Goal: Communication & Community: Connect with others

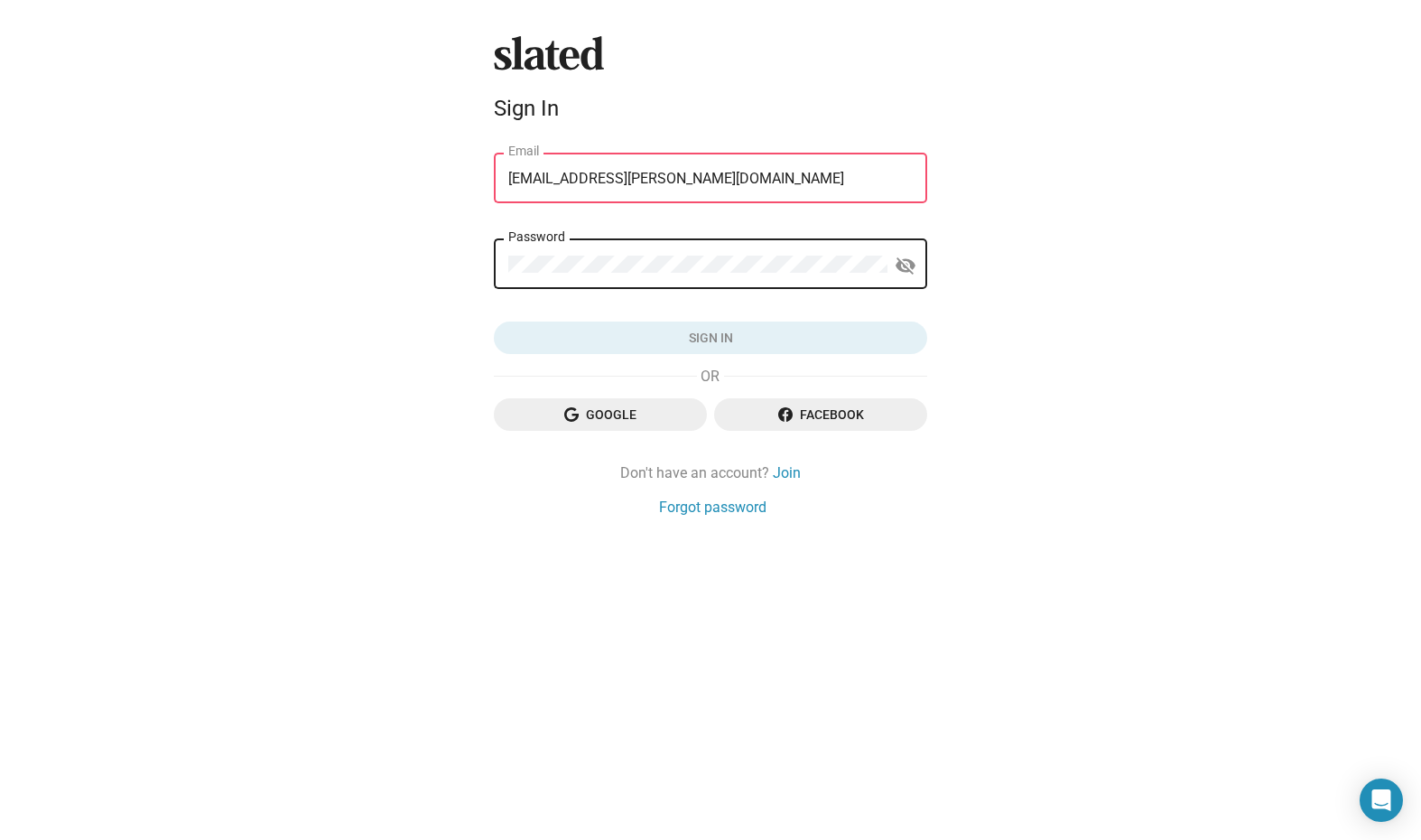
type input "[EMAIL_ADDRESS][PERSON_NAME][DOMAIN_NAME]"
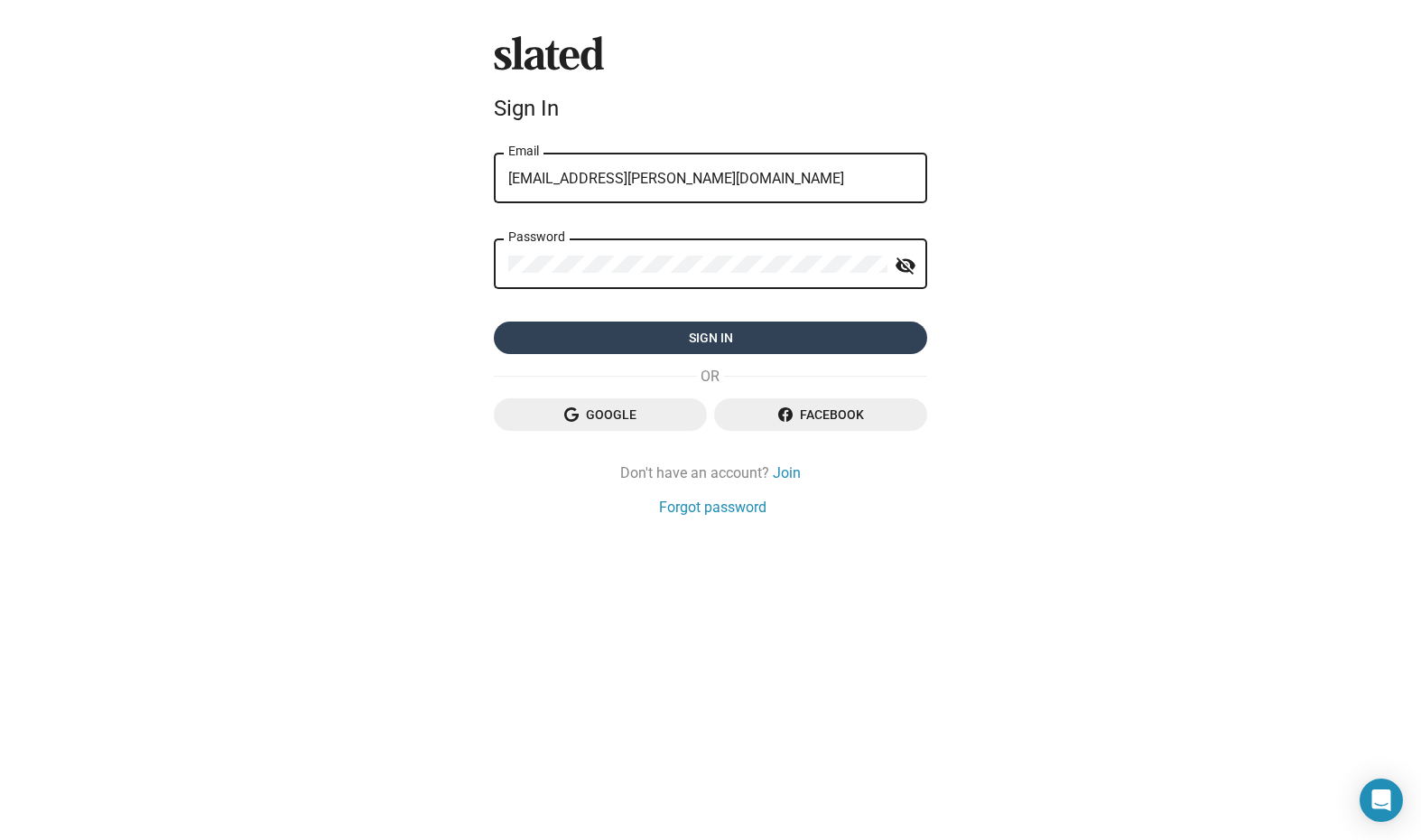
click at [710, 341] on span "Sign in" at bounding box center [710, 338] width 404 height 33
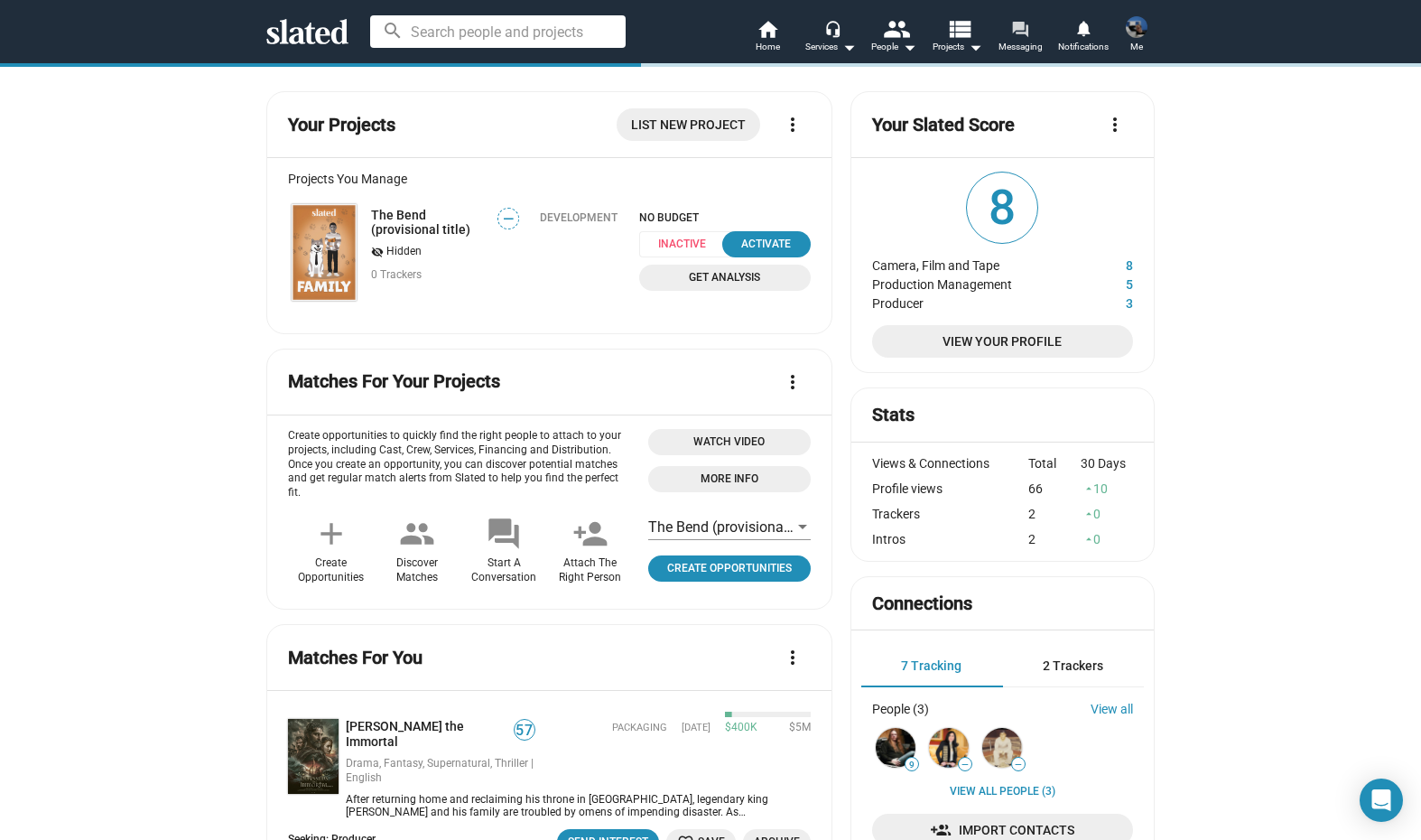
click at [1022, 32] on mat-icon "forum" at bounding box center [1020, 29] width 17 height 17
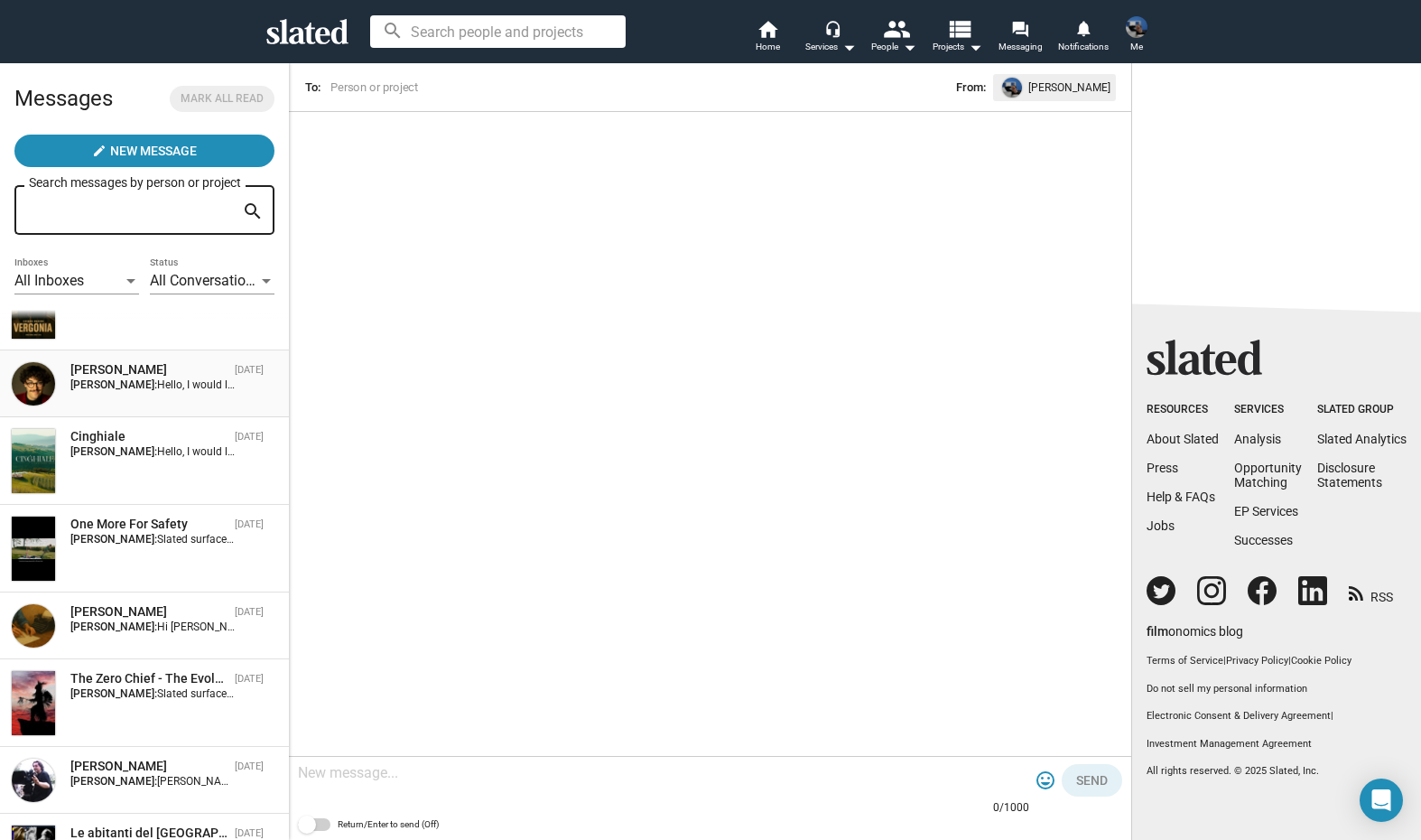
scroll to position [64, 0]
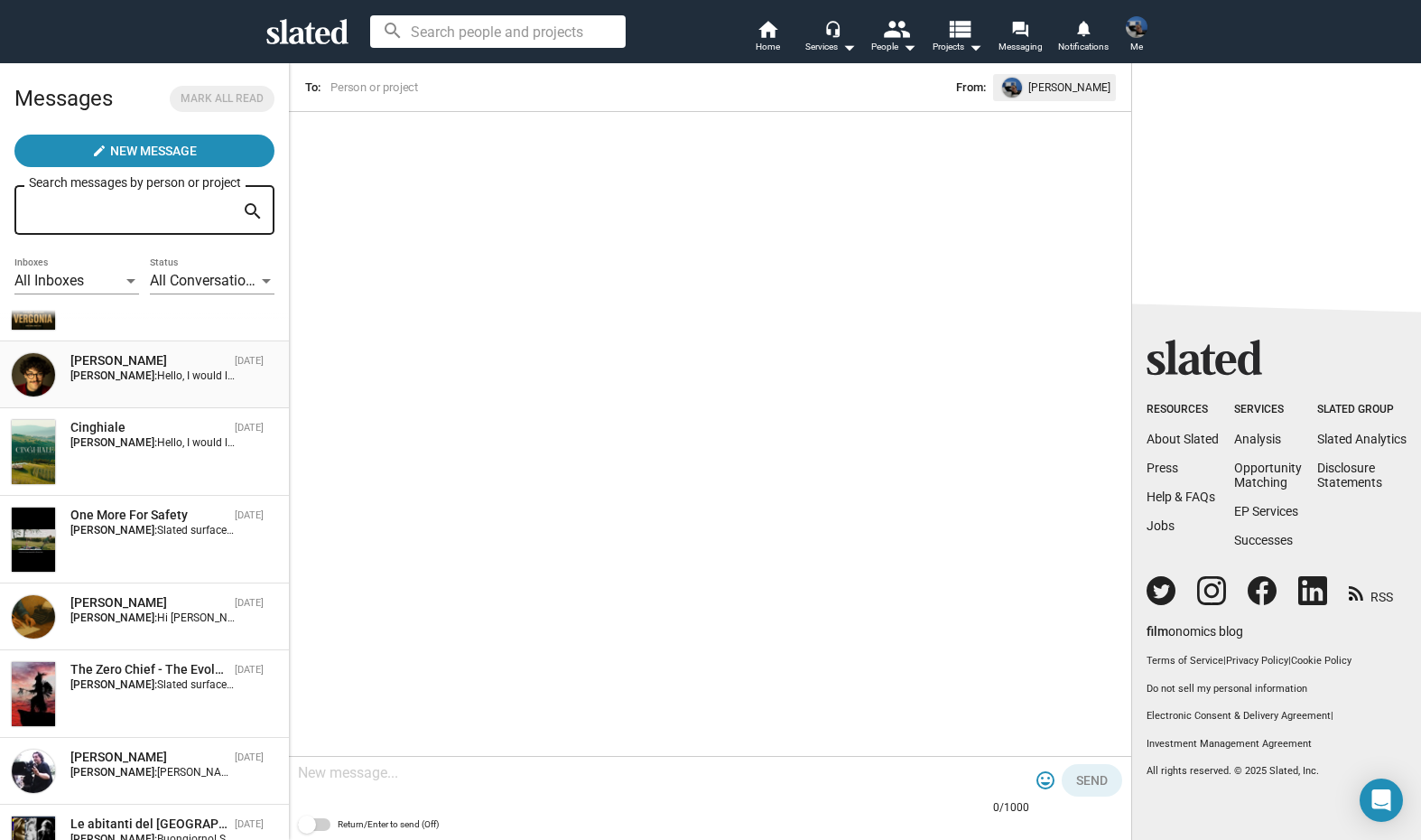
click at [180, 367] on div "[PERSON_NAME]" at bounding box center [149, 361] width 157 height 17
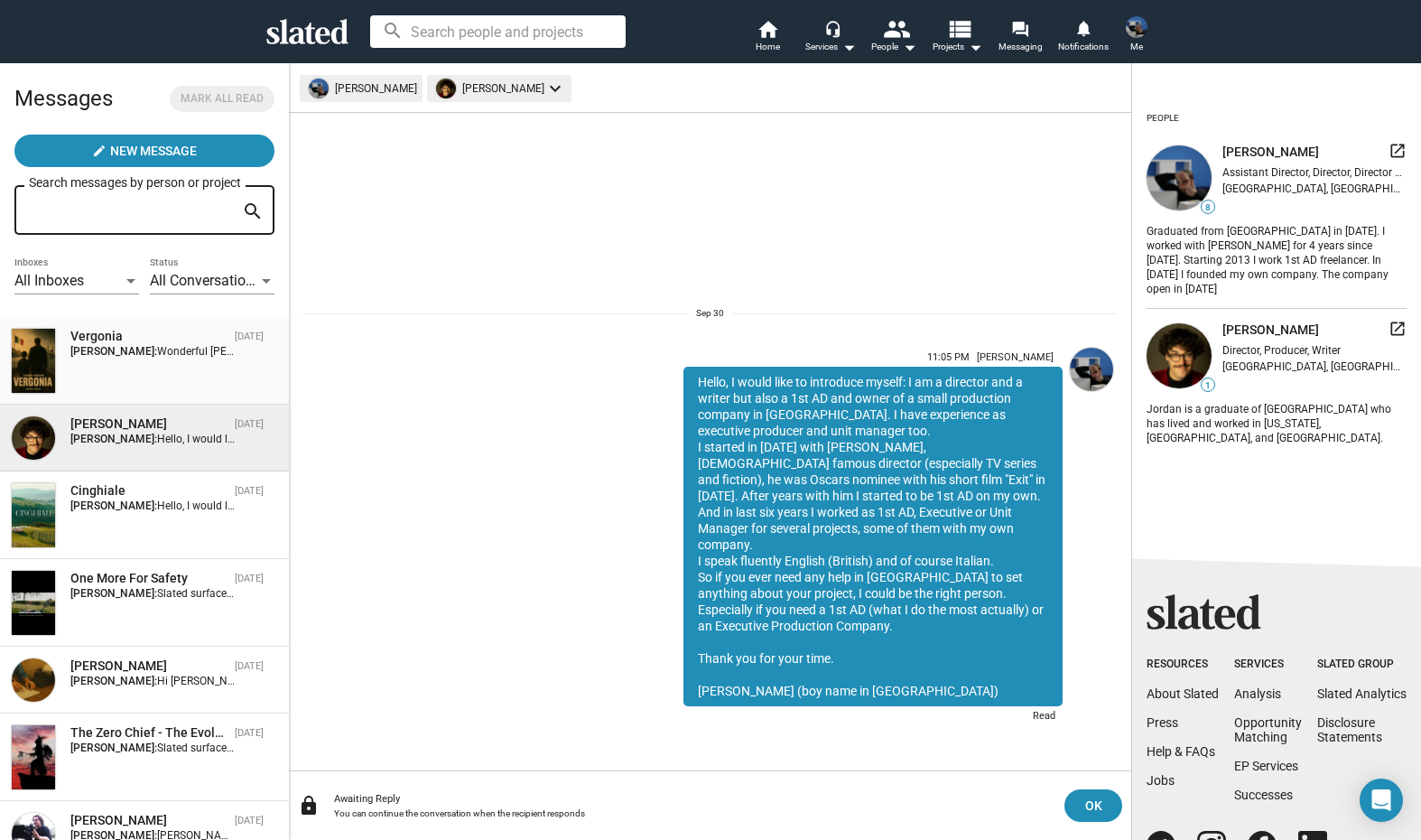
click at [134, 378] on div "Vergonia [DATE] [PERSON_NAME]: Wonderful [PERSON_NAME]! I'll text you soon. I l…" at bounding box center [144, 361] width 267 height 66
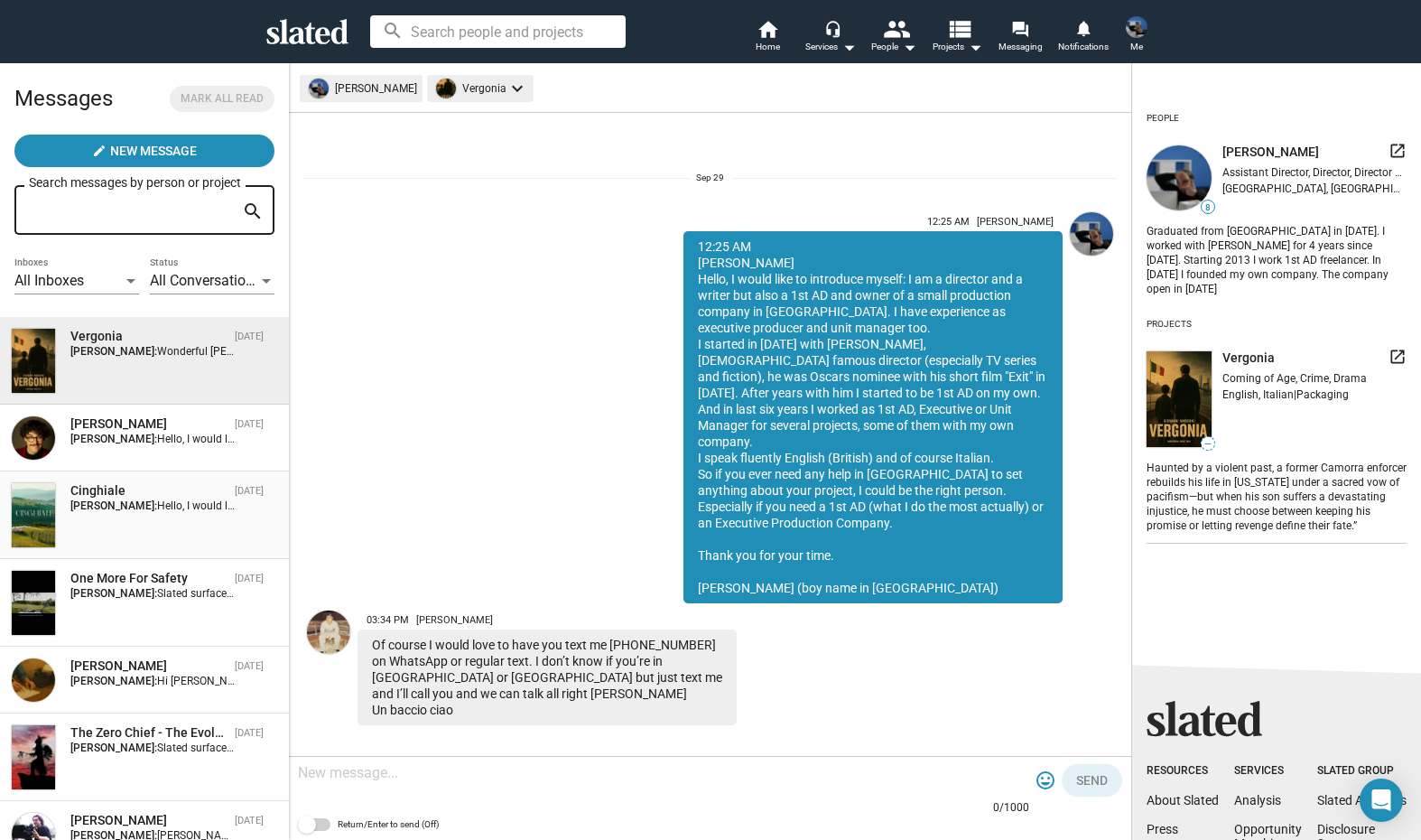
scroll to position [155, 0]
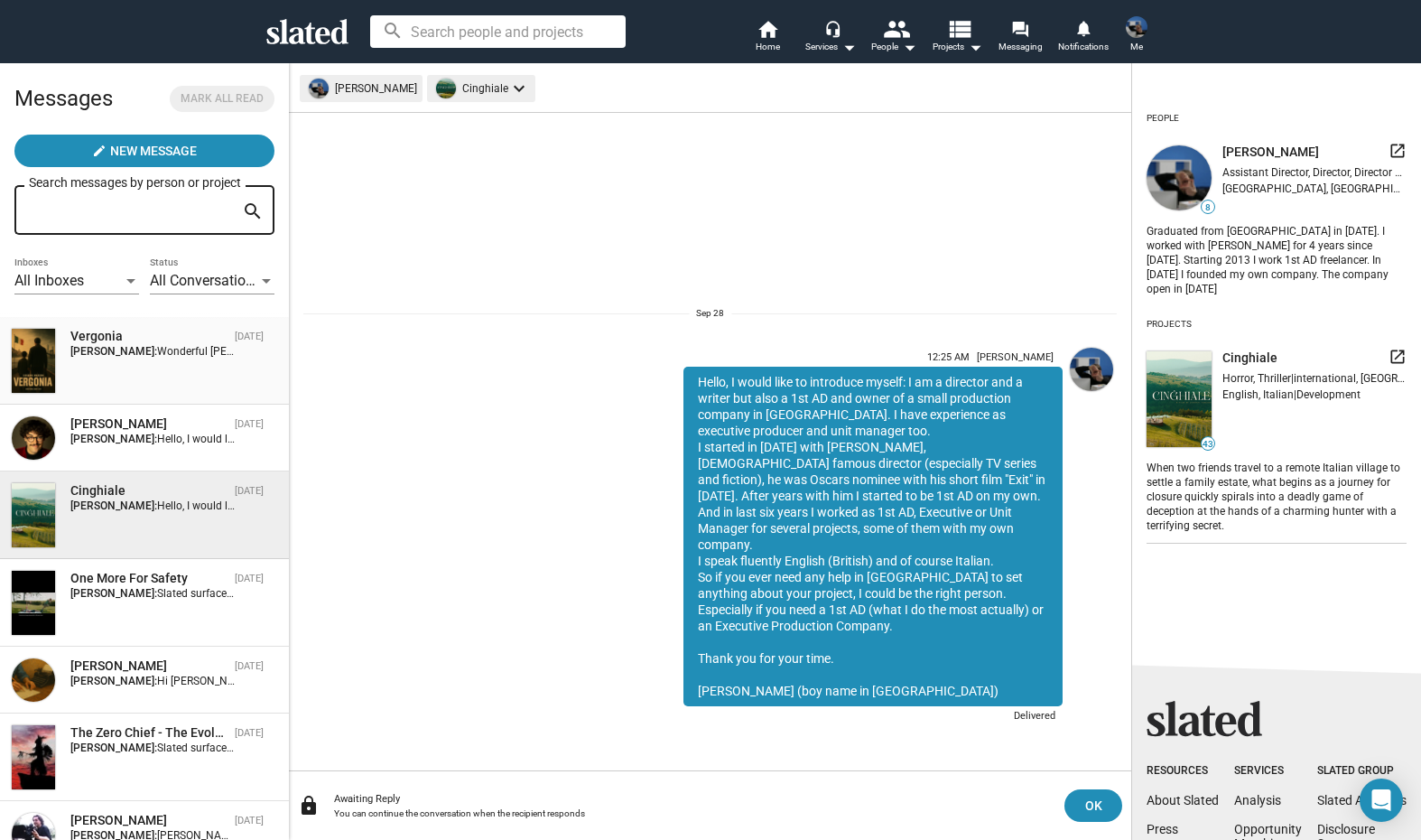
click at [194, 371] on div "Vergonia [DATE] [PERSON_NAME]: Wonderful [PERSON_NAME]! I'll text you soon. I l…" at bounding box center [144, 361] width 267 height 66
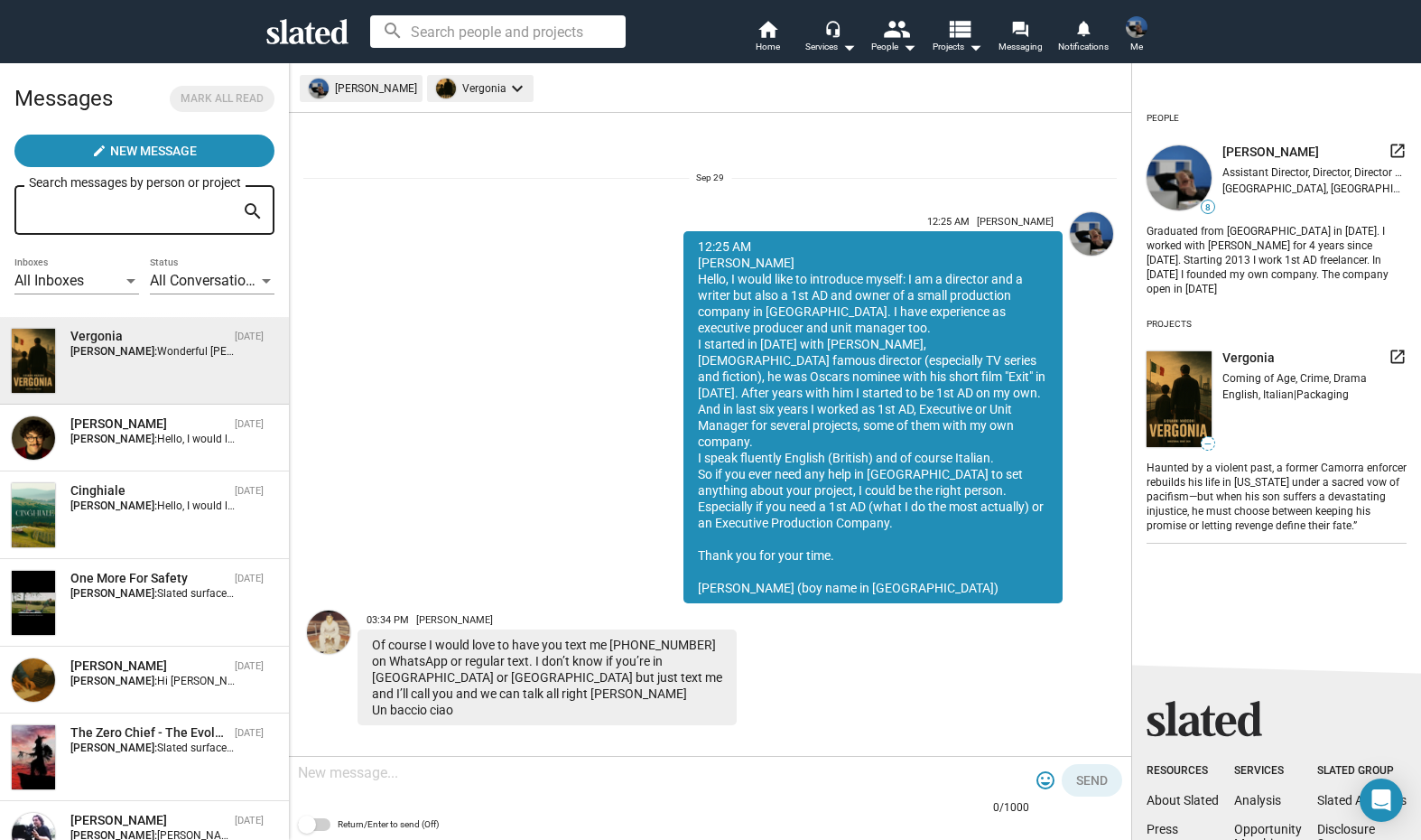
scroll to position [155, 0]
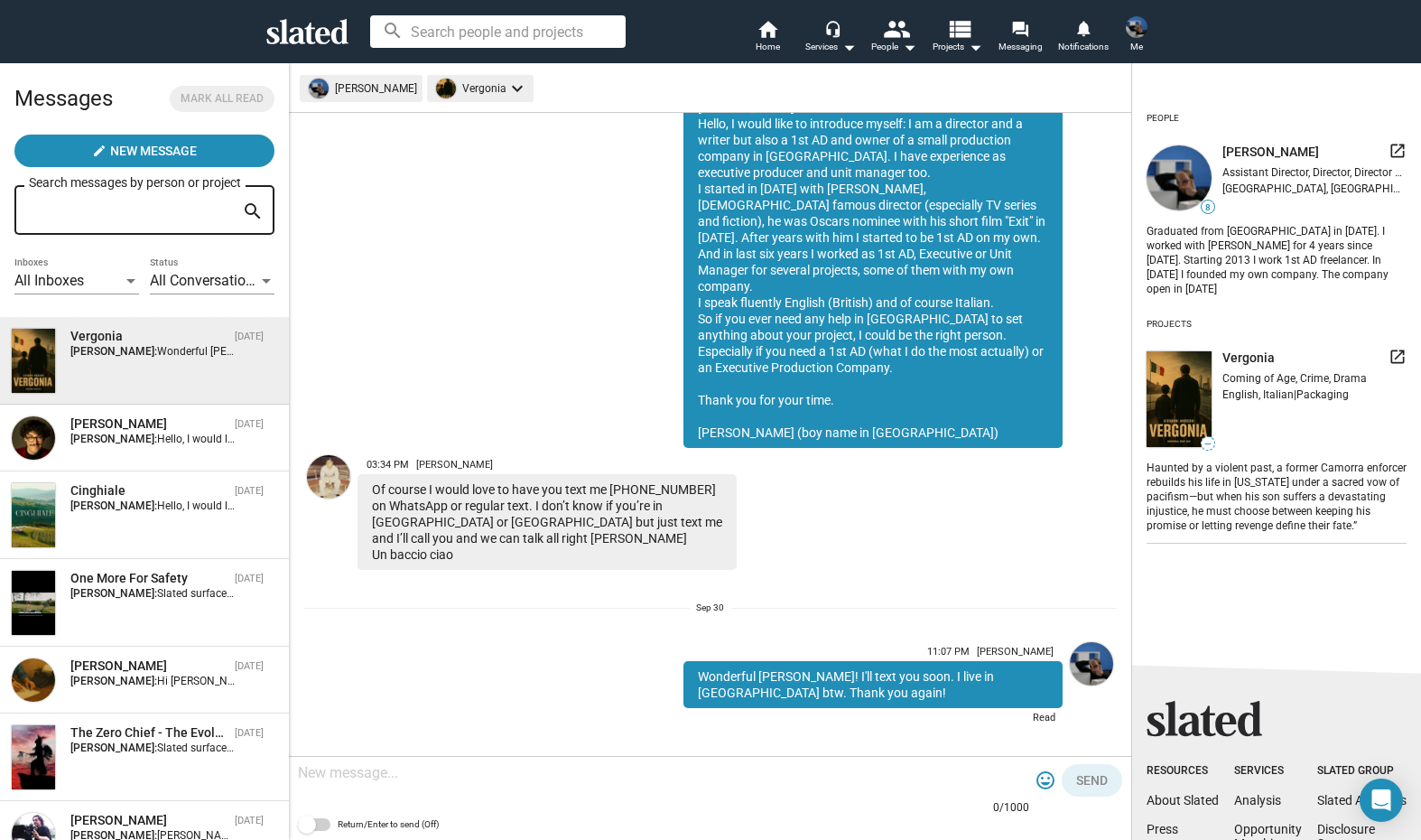
click at [1134, 32] on img at bounding box center [1136, 27] width 21 height 21
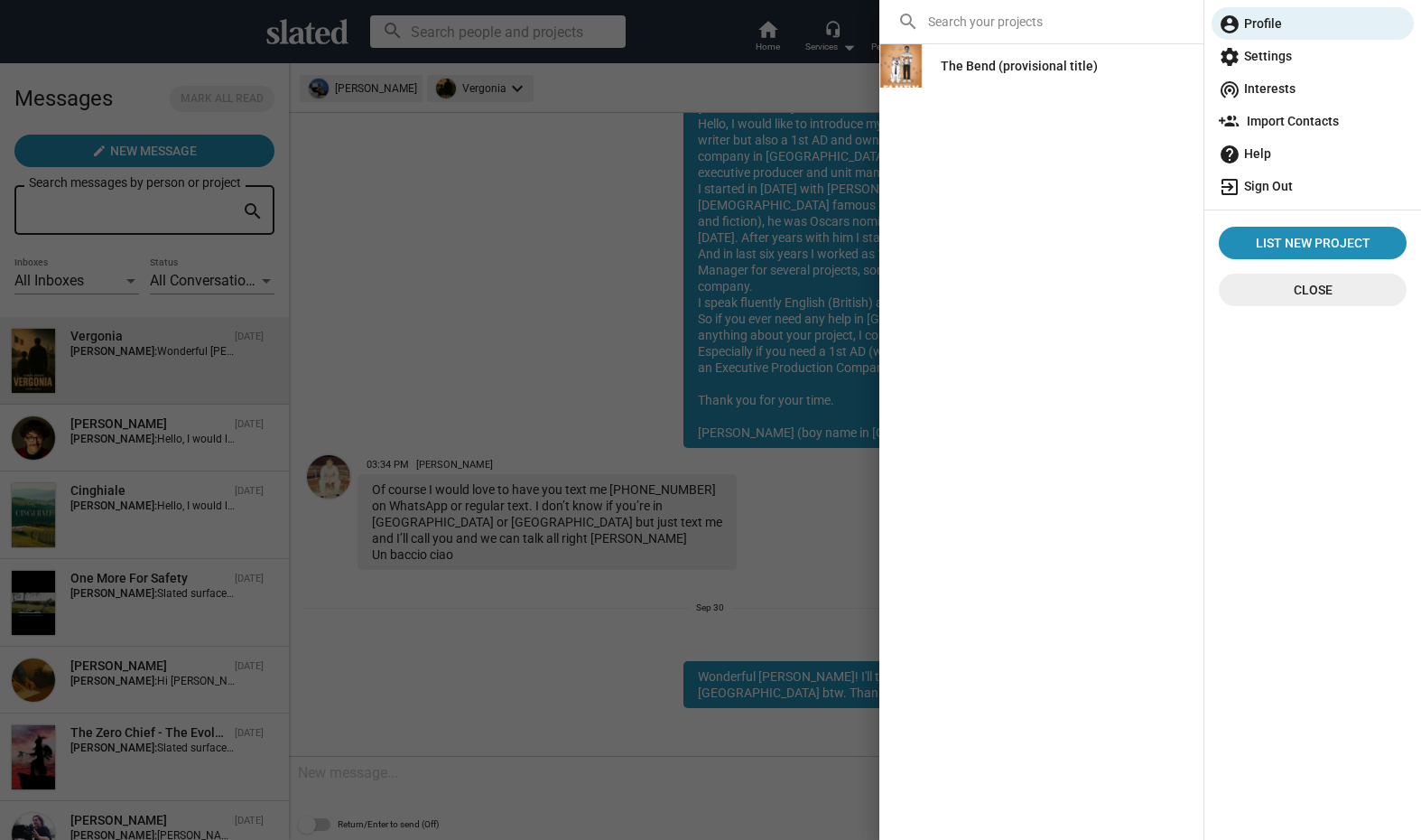
click at [1284, 189] on span "exit_to_app Sign Out" at bounding box center [1313, 186] width 188 height 33
